Goal: Complete application form

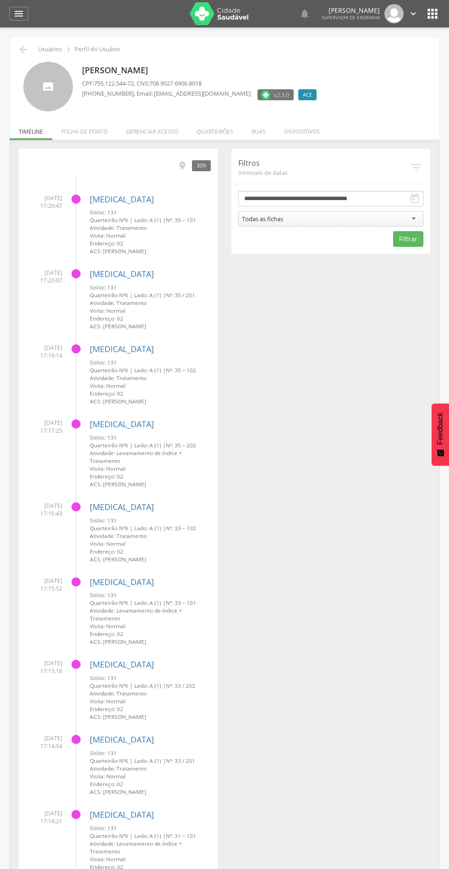
click at [222, 131] on li "Quarteirões" at bounding box center [214, 130] width 55 height 22
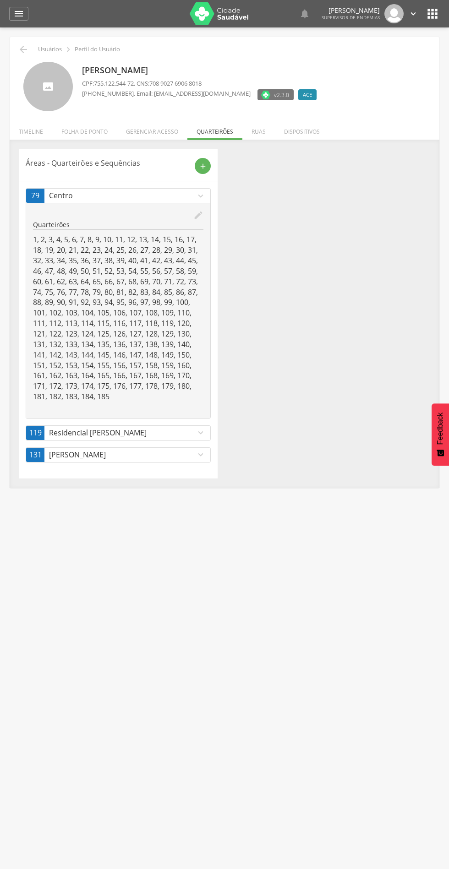
click at [206, 166] on icon "add" at bounding box center [203, 166] width 8 height 8
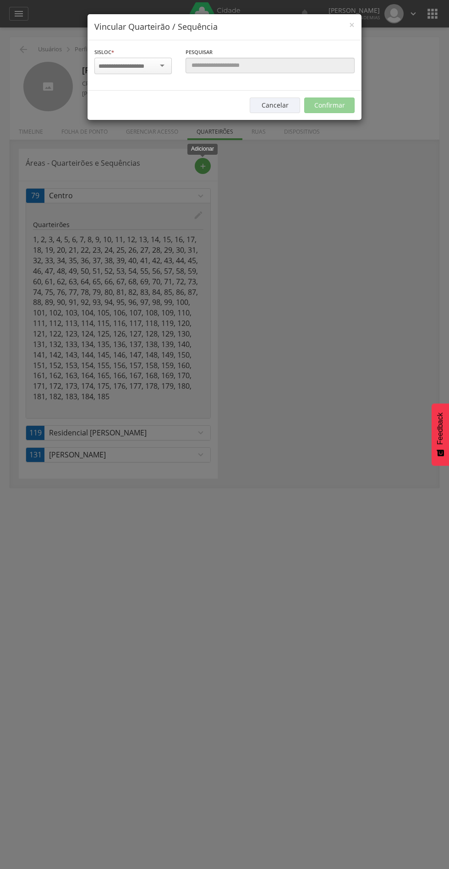
click at [138, 70] on input "select-one" at bounding box center [127, 66] width 58 height 8
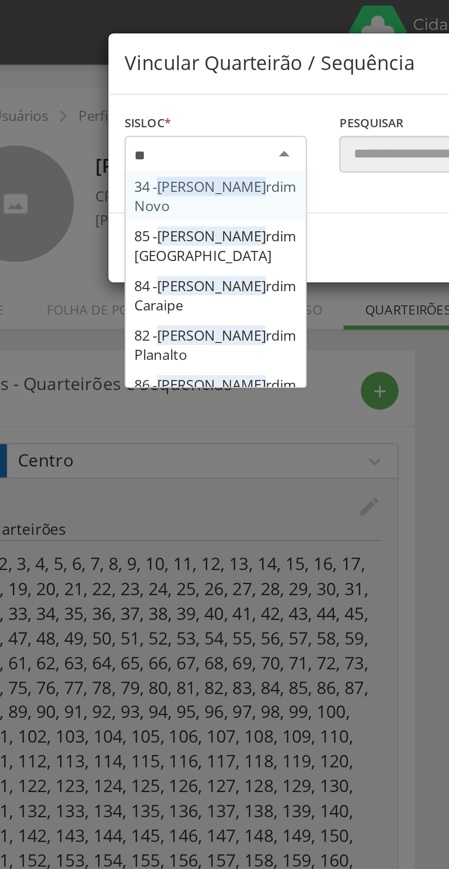
type input "***"
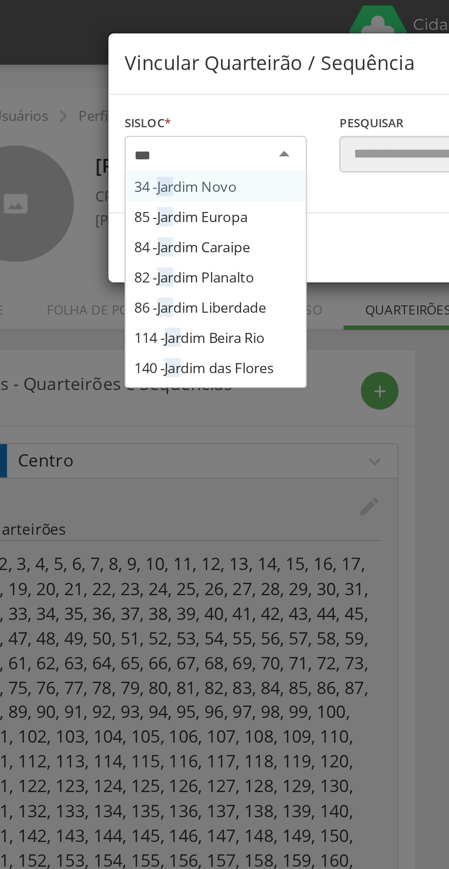
click at [134, 91] on div "Sisloc * 34 - Jar dim Novo 85 - Jar dim Europa 84 - Jar dim Caraipe 82 - Jar di…" at bounding box center [224, 65] width 274 height 50
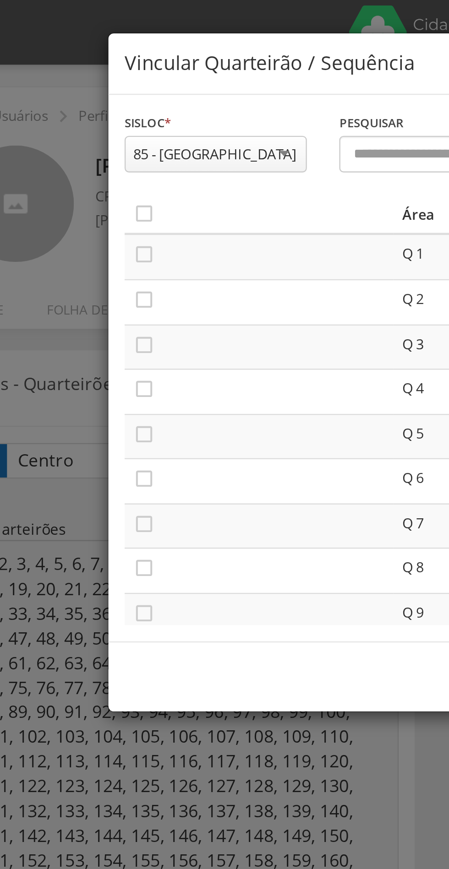
click at [106, 187] on icon "" at bounding box center [102, 184] width 9 height 9
click at [105, 205] on icon "" at bounding box center [102, 203] width 9 height 9
click at [104, 225] on icon "" at bounding box center [102, 222] width 9 height 9
click at [104, 242] on icon "" at bounding box center [102, 241] width 9 height 9
click at [105, 258] on icon "" at bounding box center [102, 260] width 9 height 9
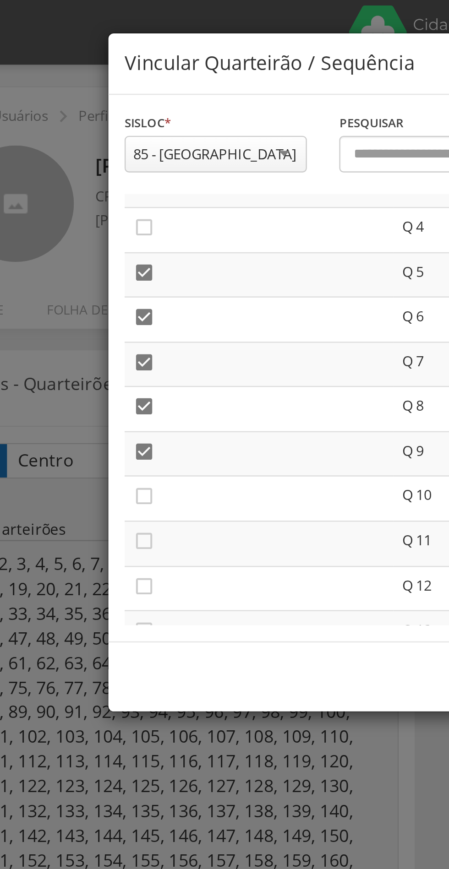
scroll to position [72, 0]
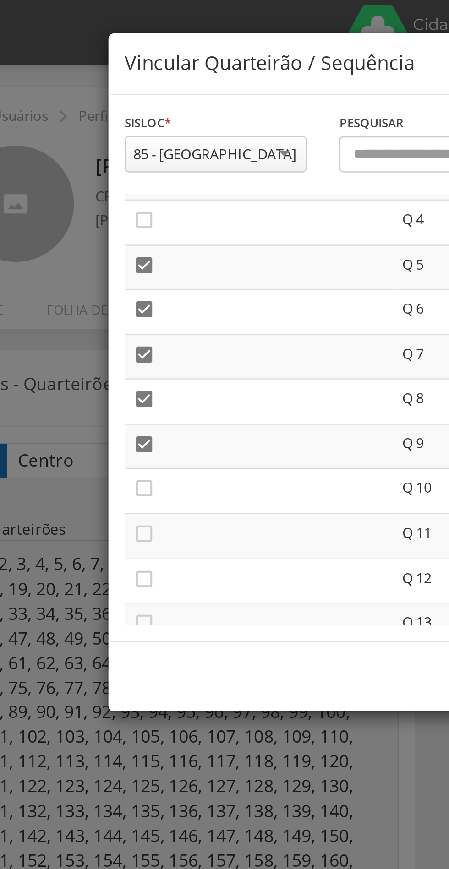
click at [105, 207] on icon "" at bounding box center [102, 207] width 9 height 9
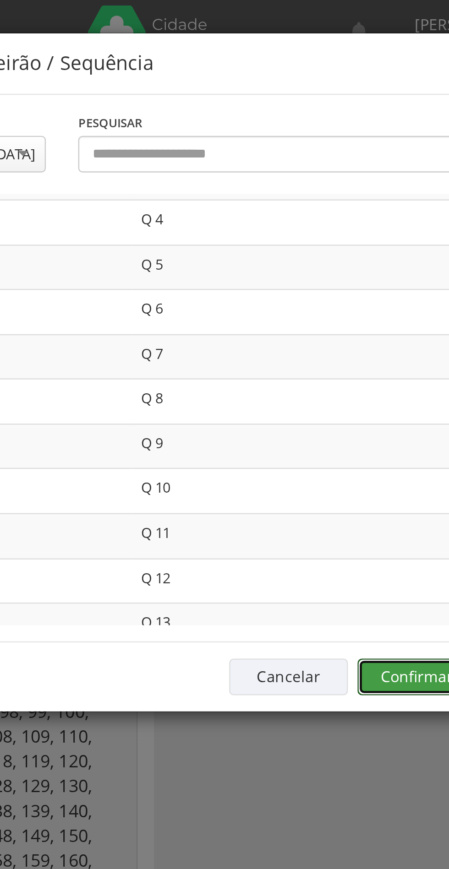
click at [321, 292] on button "Confirmar" at bounding box center [329, 288] width 50 height 16
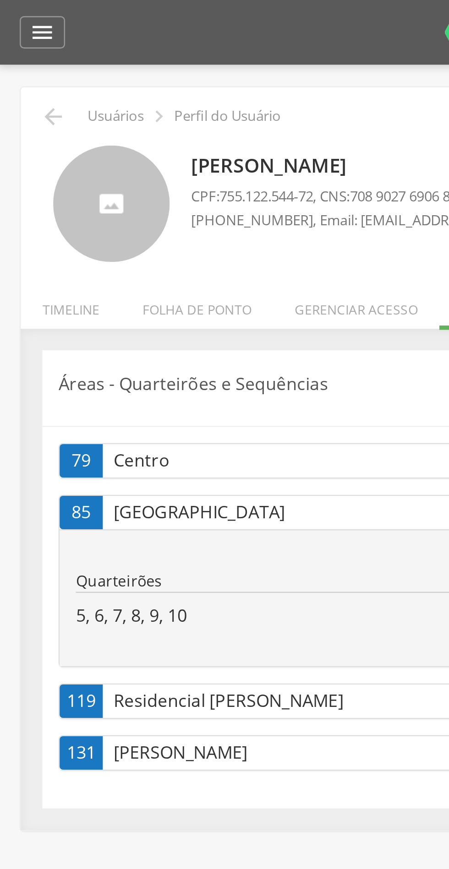
click at [24, 45] on icon "" at bounding box center [23, 49] width 11 height 11
